Goal: Navigation & Orientation: Find specific page/section

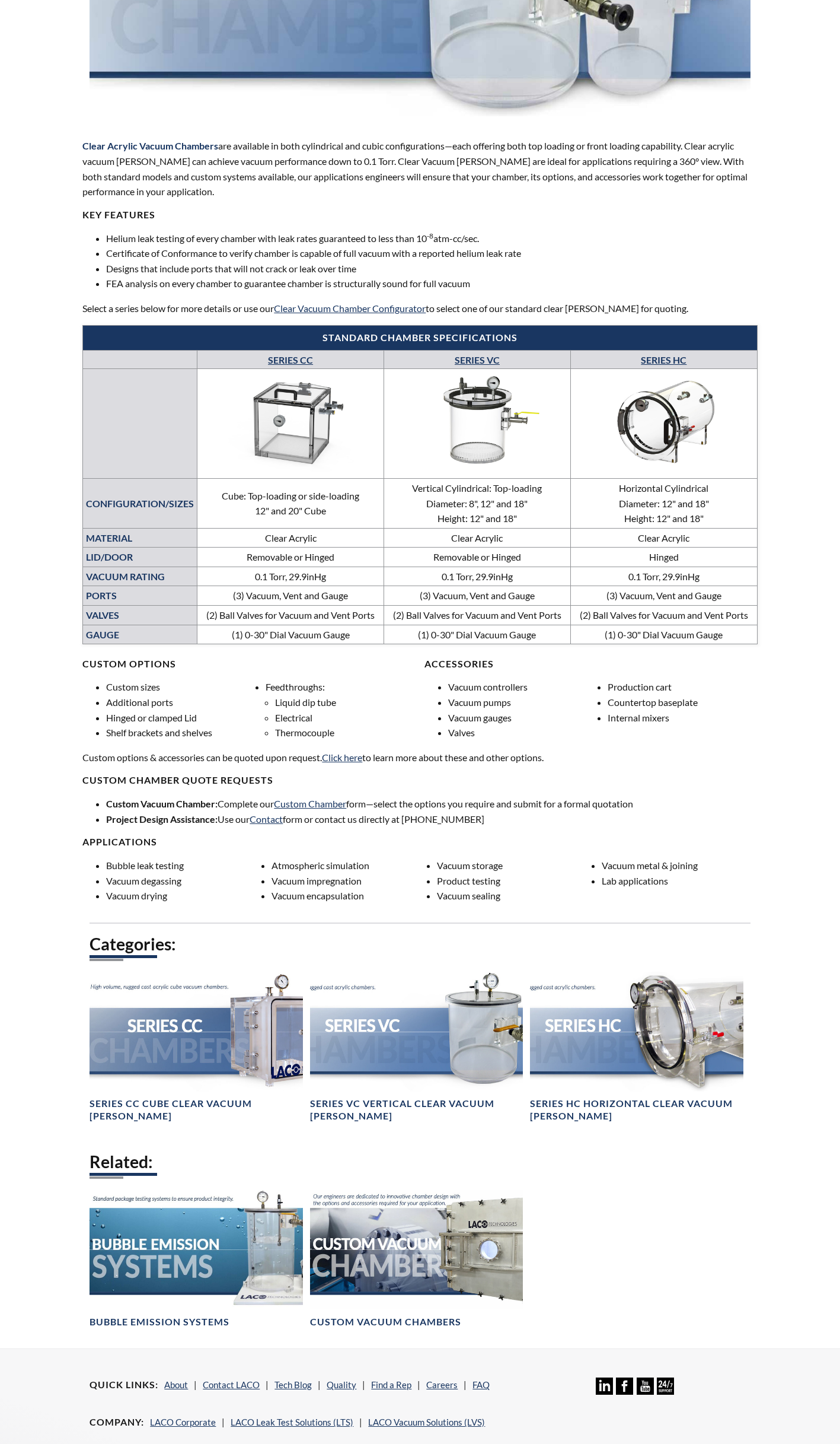
scroll to position [297, 0]
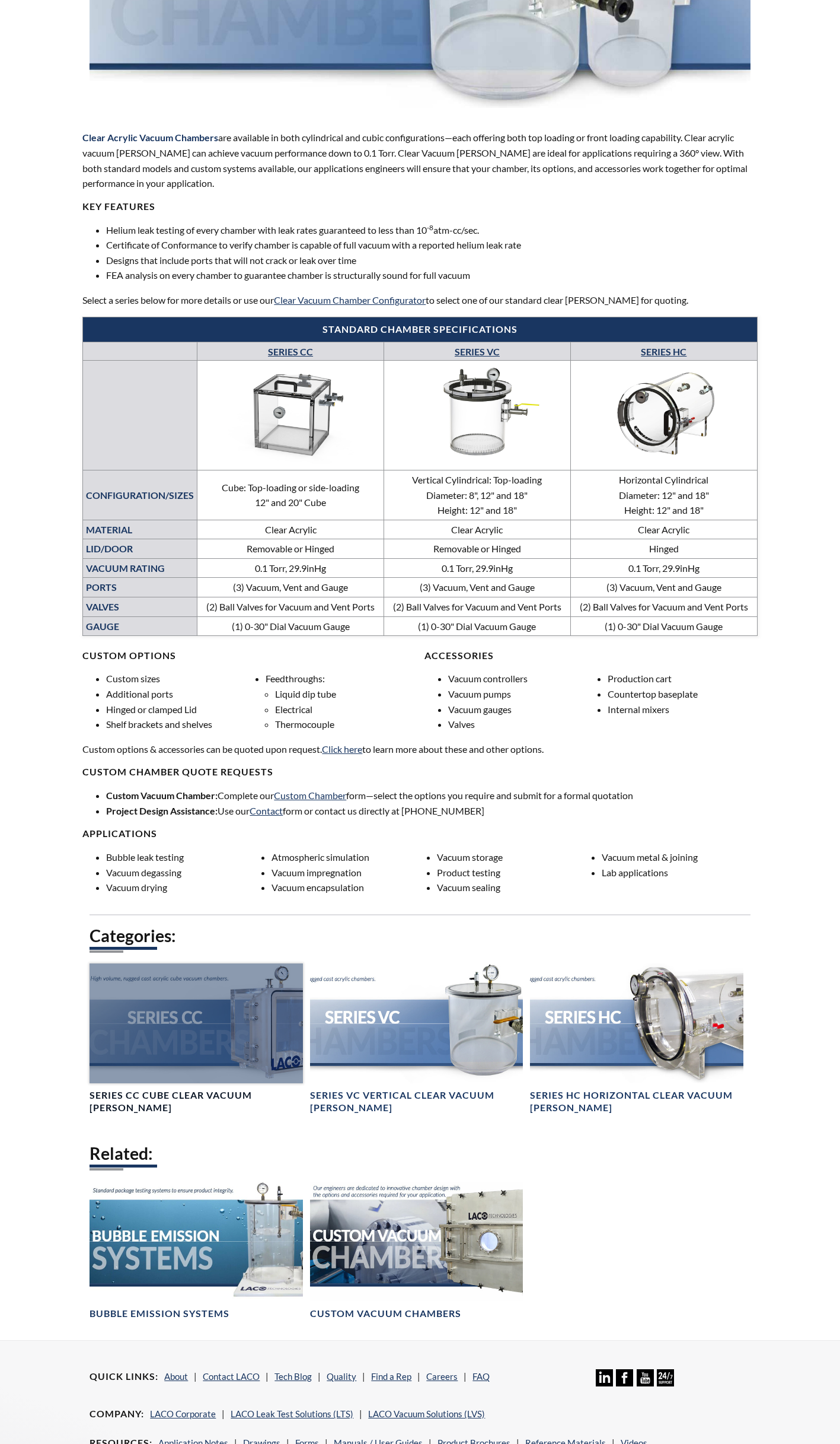
click at [201, 1062] on div at bounding box center [196, 1023] width 213 height 120
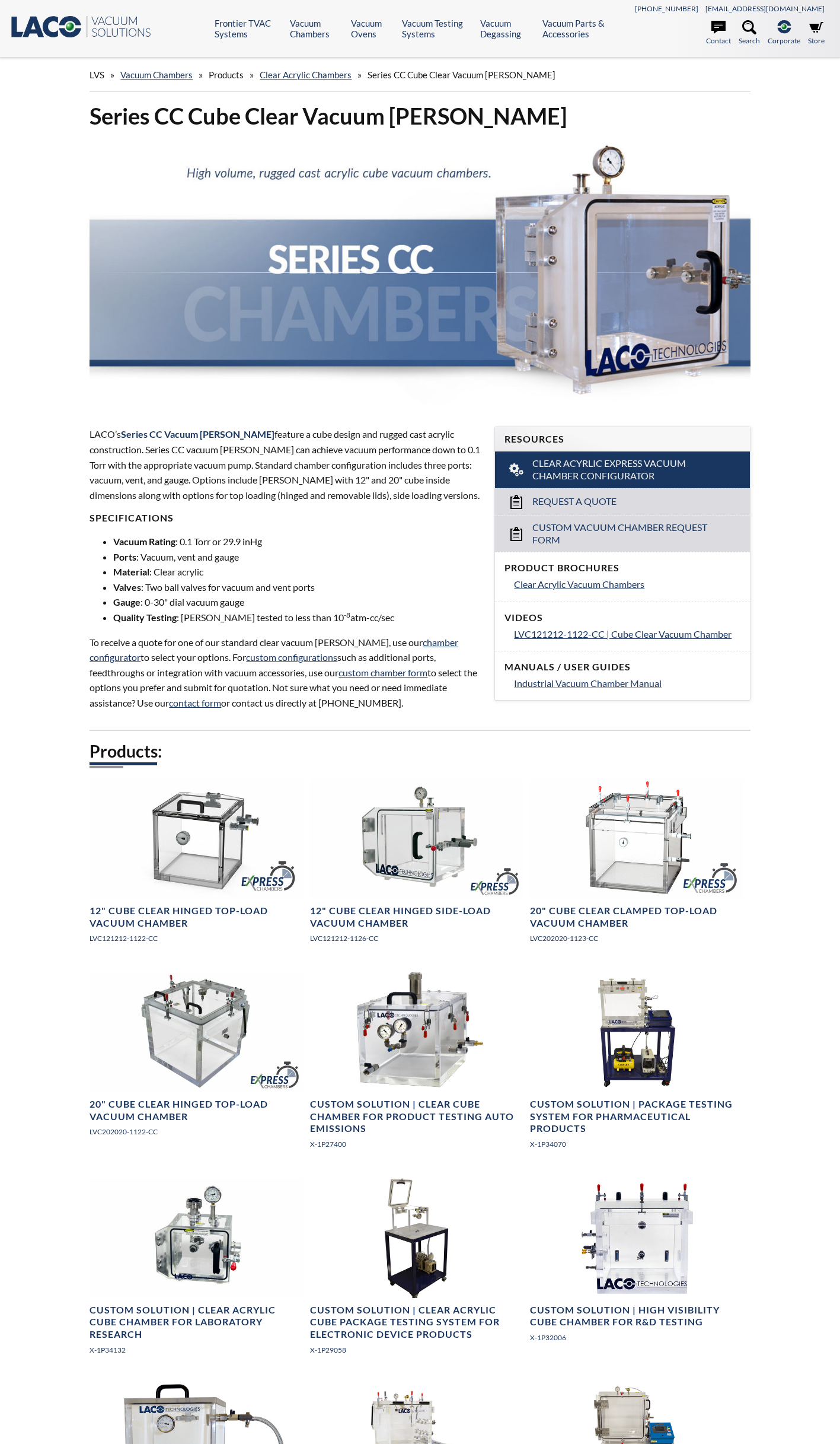
select select "Language Translate Widget"
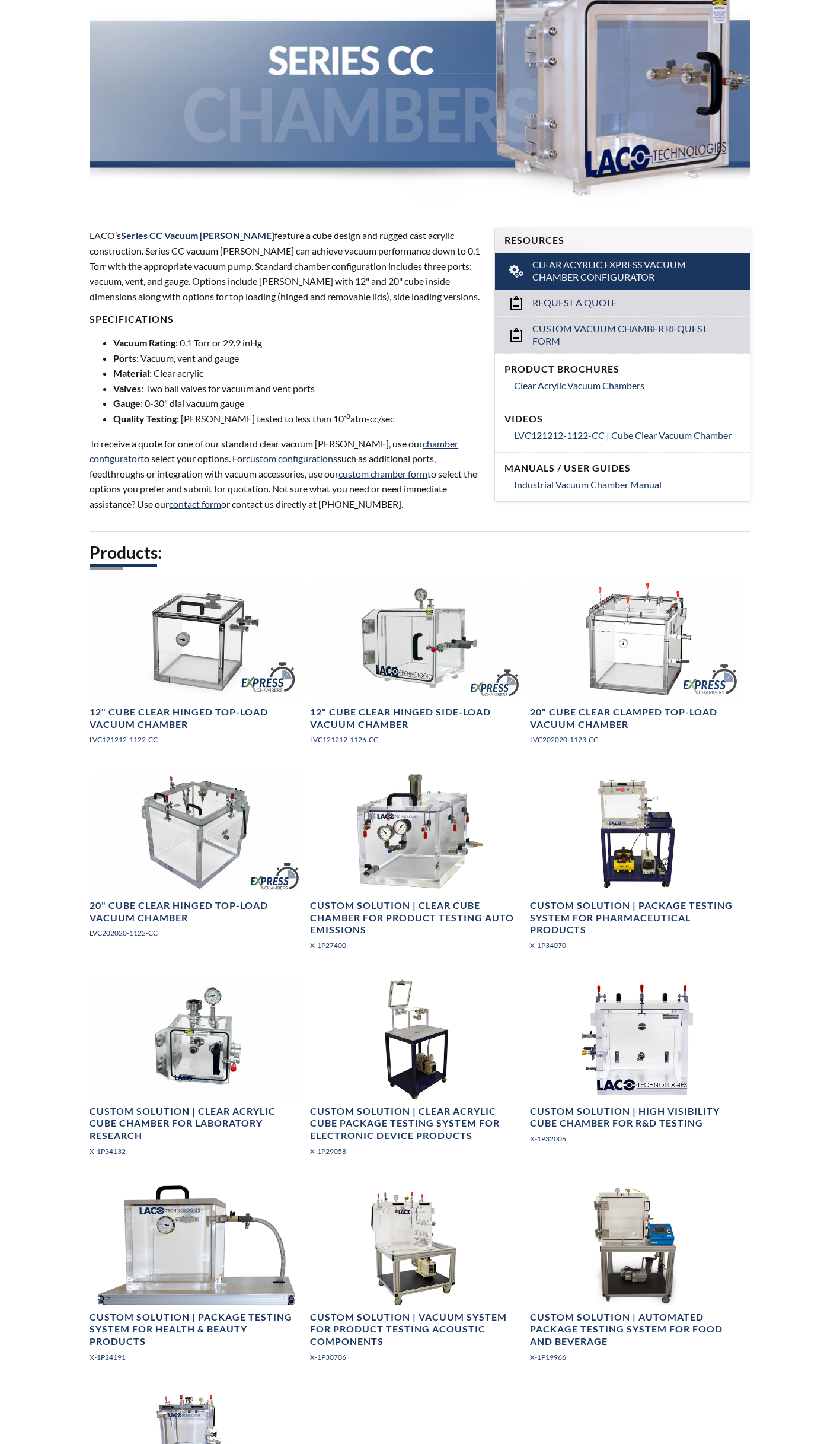
scroll to position [178, 0]
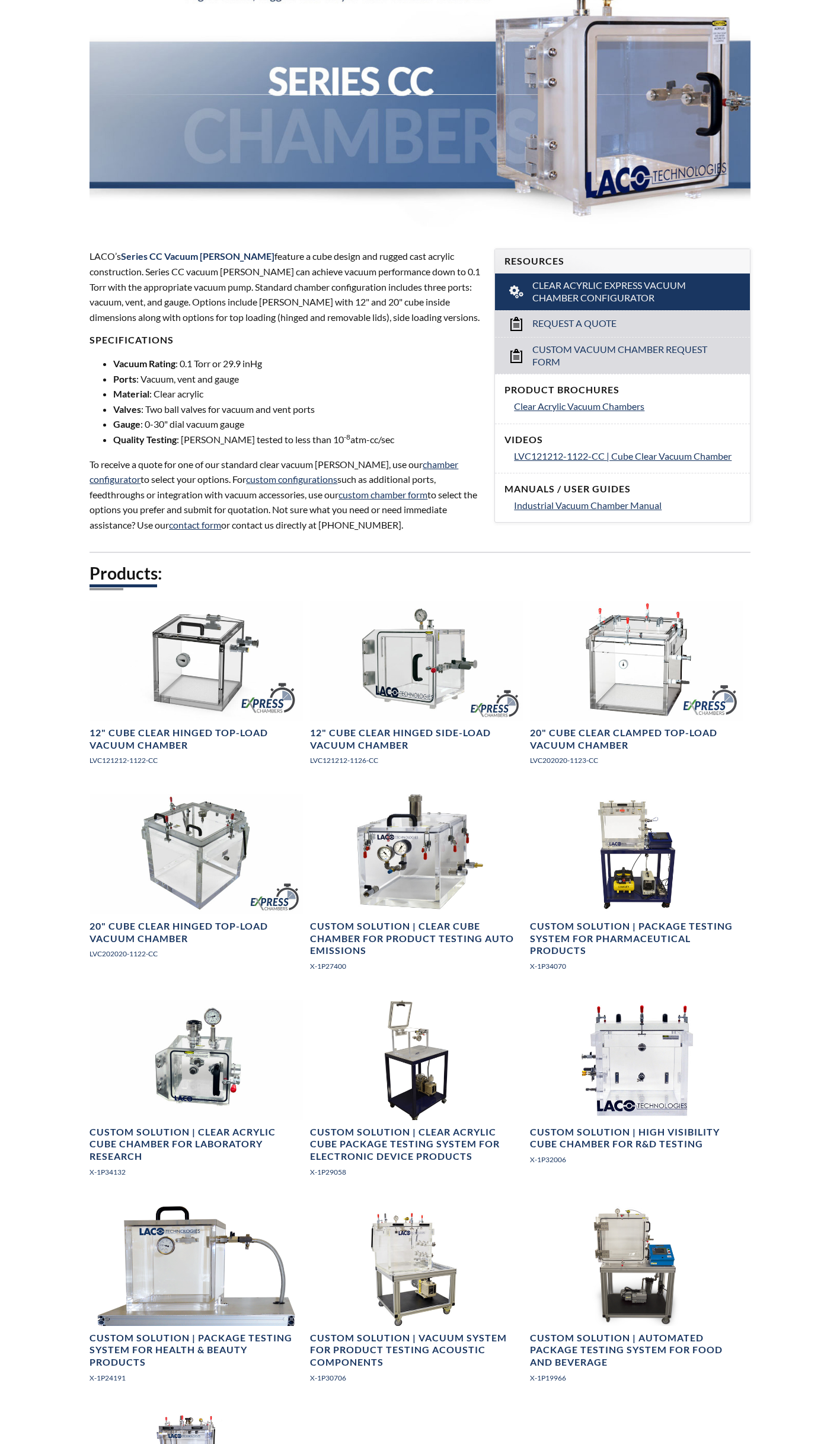
click at [54, 989] on div "Series CC Cube Clear Vacuum Chambers LACO’s Series CC Vacuum Chambers feature a…" at bounding box center [420, 952] width 759 height 2058
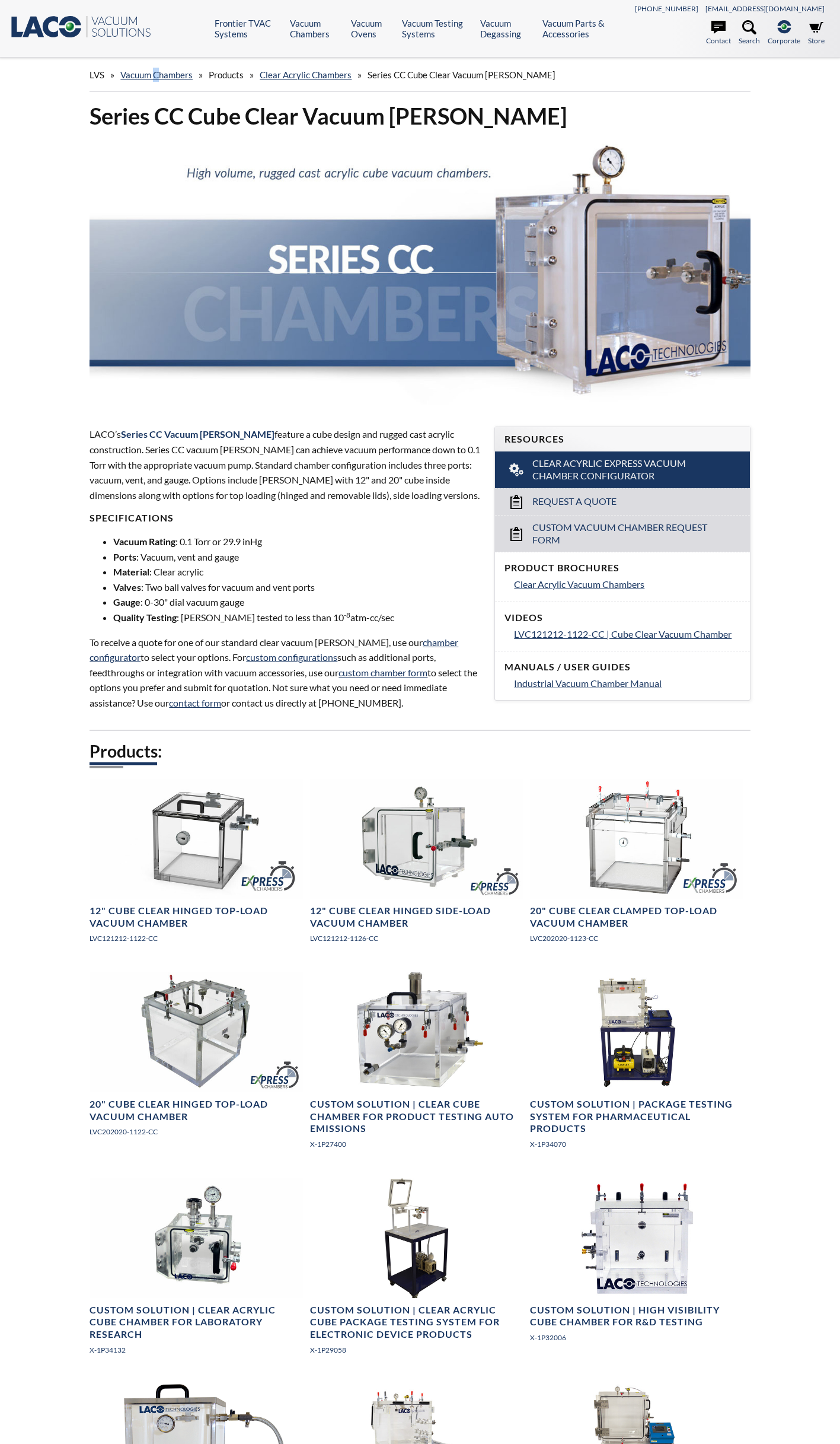
click at [157, 83] on div "LVS » Vacuum Chambers » Products » Clear Acrylic Chambers » Series CC Cube Clea…" at bounding box center [419, 74] width 661 height 34
drag, startPoint x: 157, startPoint y: 83, endPoint x: 155, endPoint y: 74, distance: 9.2
click at [156, 75] on link "Vacuum Chambers" at bounding box center [157, 74] width 73 height 11
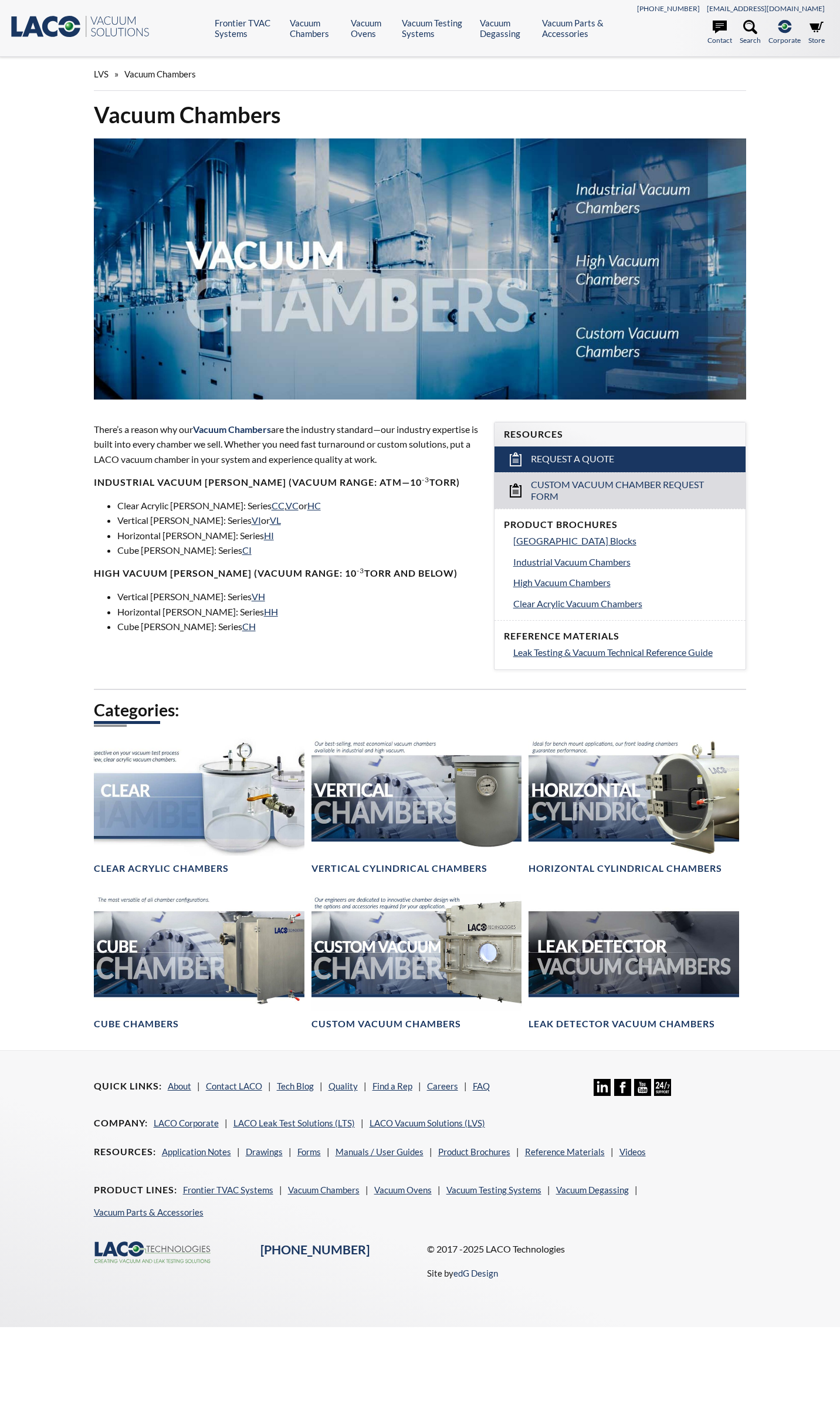
select select "Language Translate Widget"
